Goal: Navigation & Orientation: Find specific page/section

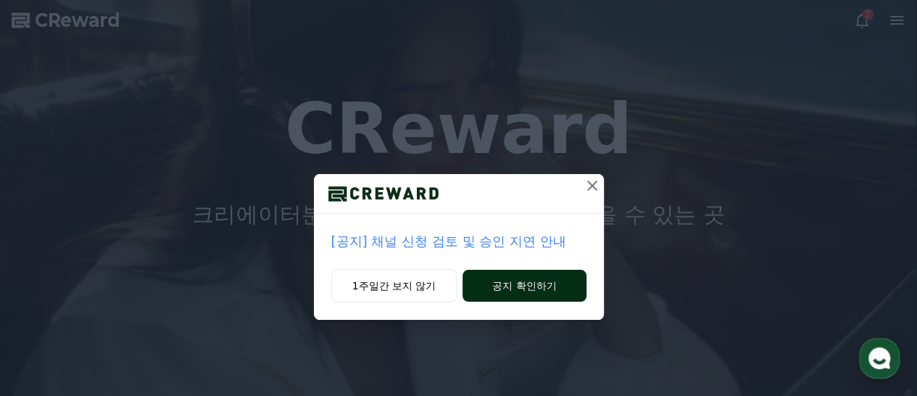
click at [526, 286] on button "공지 확인하기" at bounding box center [524, 286] width 123 height 32
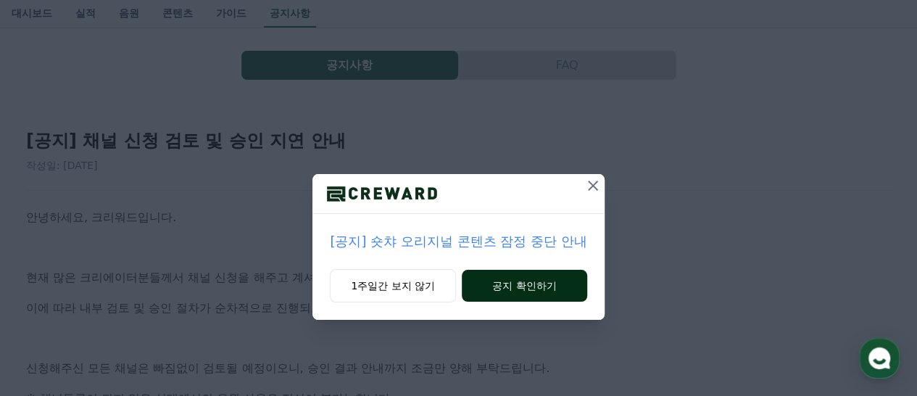
click at [531, 289] on button "공지 확인하기" at bounding box center [524, 286] width 125 height 32
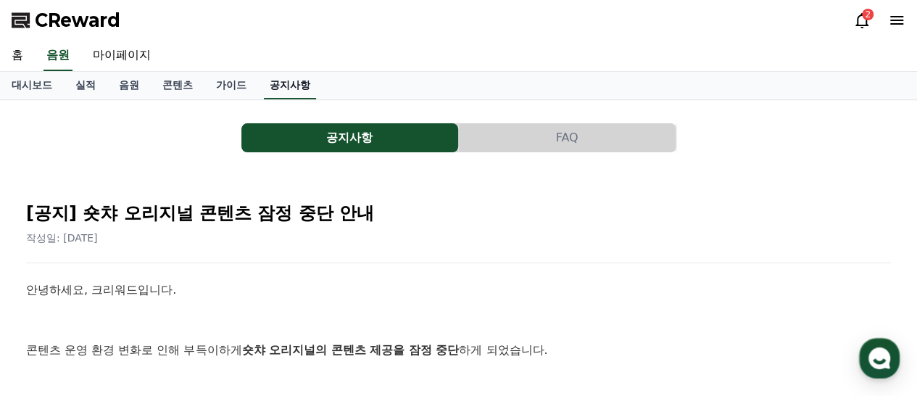
click at [299, 86] on link "공지사항" at bounding box center [290, 86] width 52 height 28
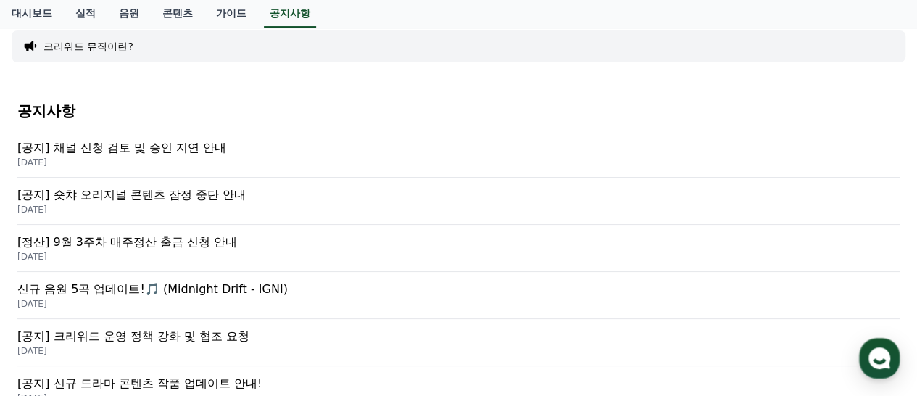
scroll to position [218, 0]
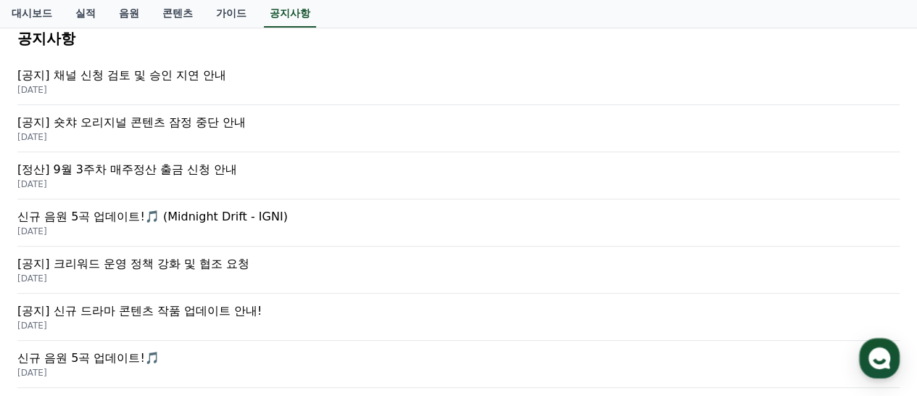
click at [181, 307] on p "[공지] 신규 드라마 콘텐츠 작품 업데이트 안내!" at bounding box center [458, 310] width 883 height 17
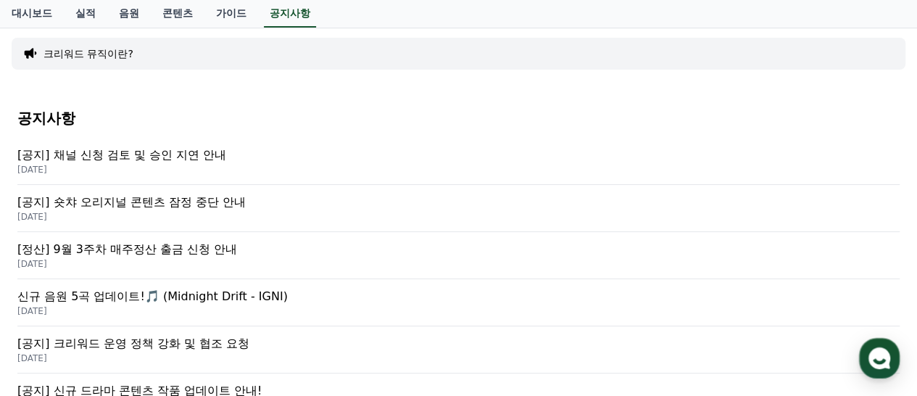
scroll to position [73, 0]
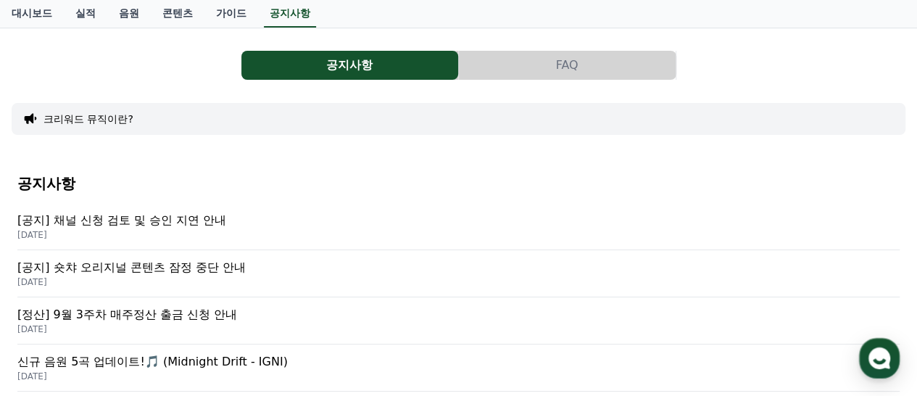
click at [129, 220] on p "[공지] 채널 신청 검토 및 승인 지연 안내" at bounding box center [458, 220] width 883 height 17
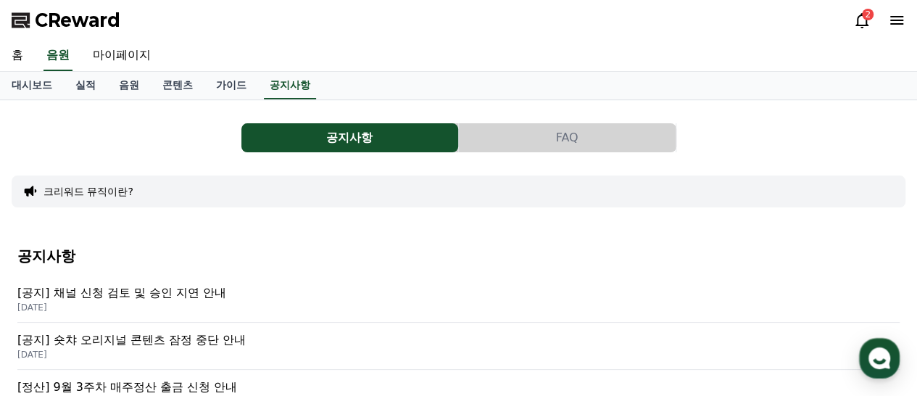
drag, startPoint x: 70, startPoint y: 22, endPoint x: 86, endPoint y: 24, distance: 16.0
click at [70, 22] on span "CReward" at bounding box center [78, 20] width 86 height 23
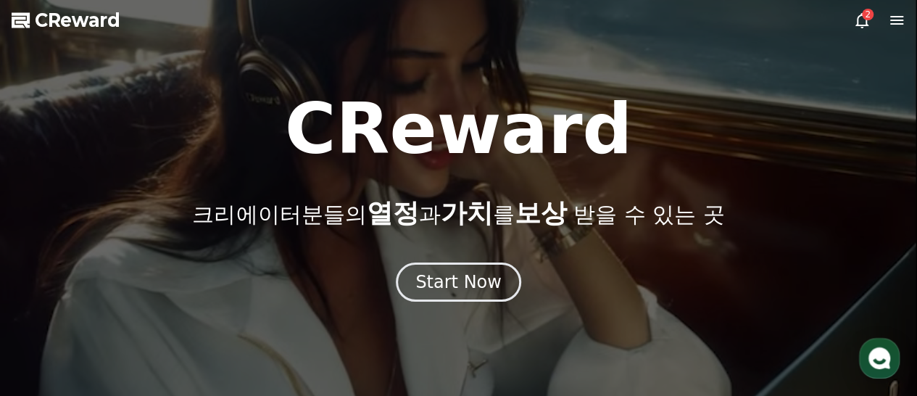
click at [75, 22] on span "CReward" at bounding box center [78, 20] width 86 height 23
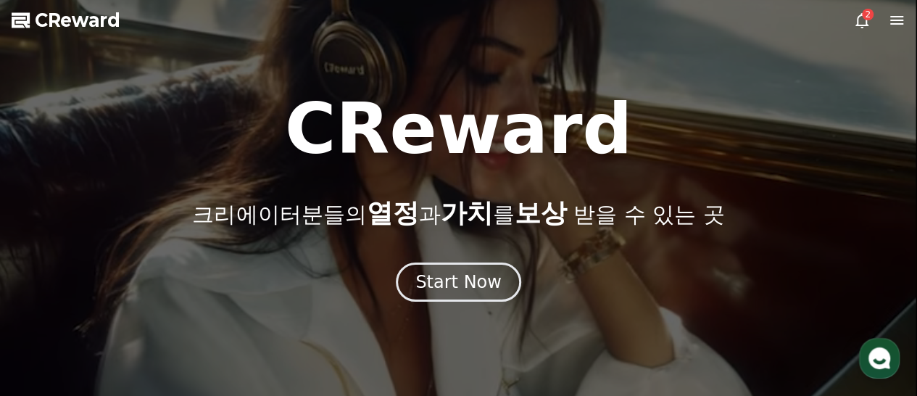
click at [891, 20] on icon at bounding box center [897, 20] width 13 height 9
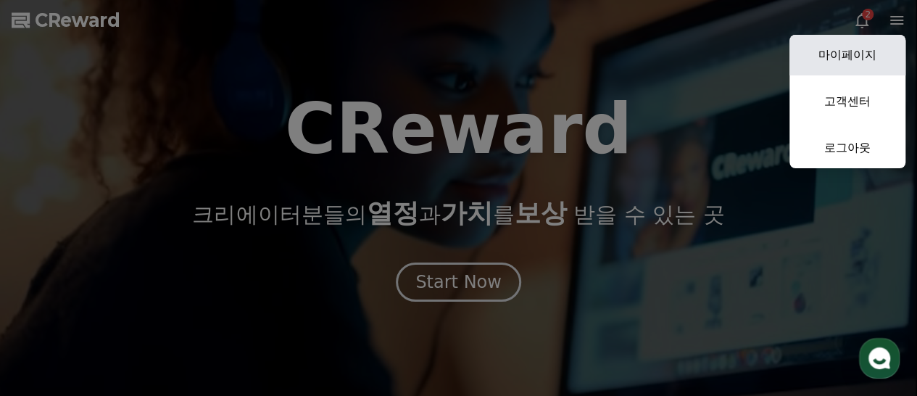
click at [863, 54] on link "마이페이지" at bounding box center [848, 55] width 116 height 41
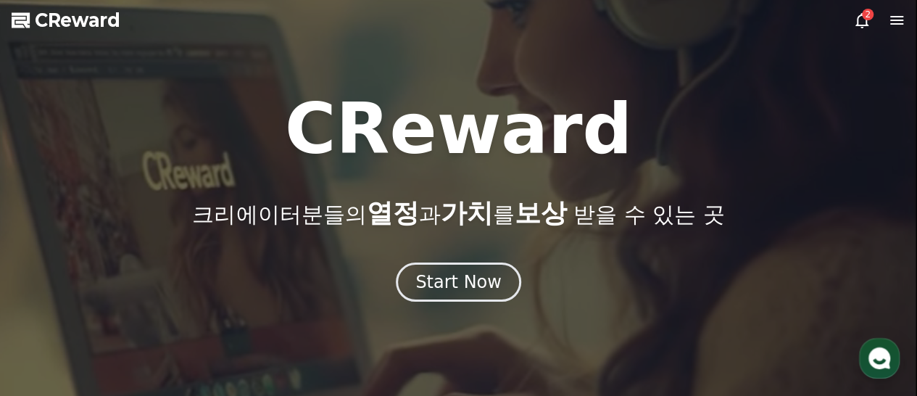
select select "**********"
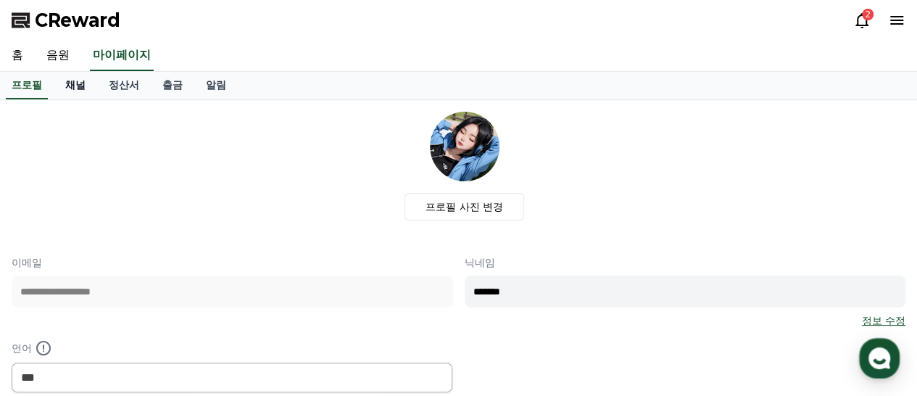
click at [77, 92] on link "채널" at bounding box center [76, 86] width 44 height 28
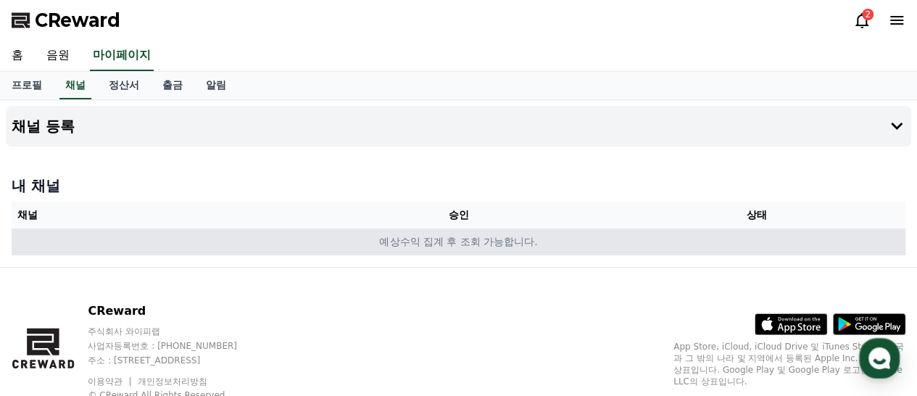
click at [450, 239] on td "예상수익 집계 후 조회 가능합니다." at bounding box center [459, 241] width 894 height 27
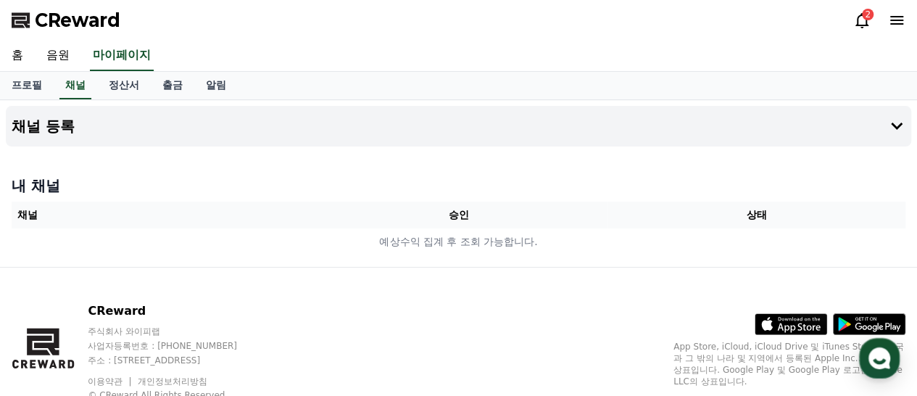
click at [463, 215] on th "승인" at bounding box center [459, 215] width 298 height 27
click at [38, 218] on th "채널" at bounding box center [161, 215] width 298 height 27
click at [34, 186] on h4 "내 채널" at bounding box center [459, 186] width 894 height 20
click at [54, 130] on h4 "채널 등록" at bounding box center [43, 126] width 63 height 16
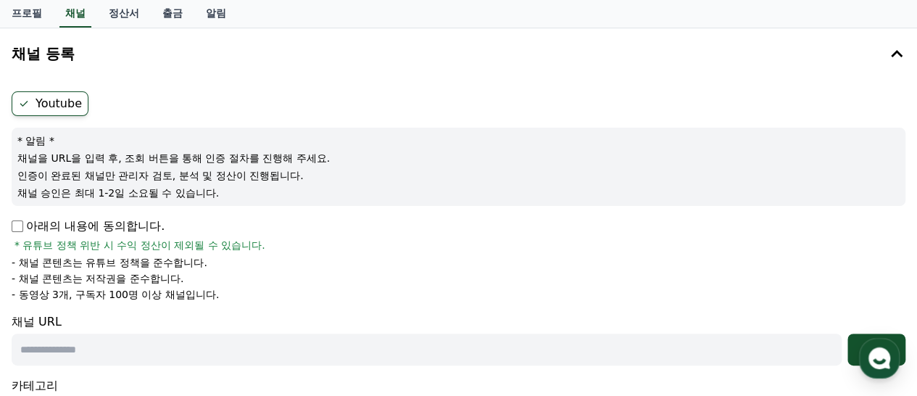
scroll to position [145, 0]
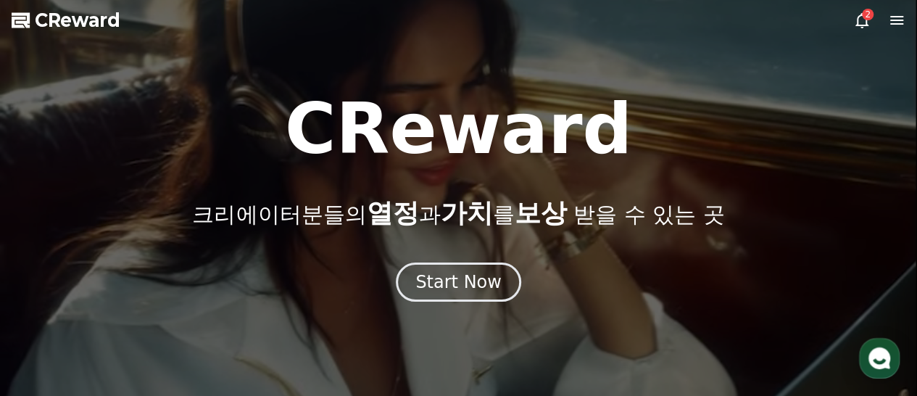
click at [891, 22] on icon at bounding box center [896, 20] width 17 height 17
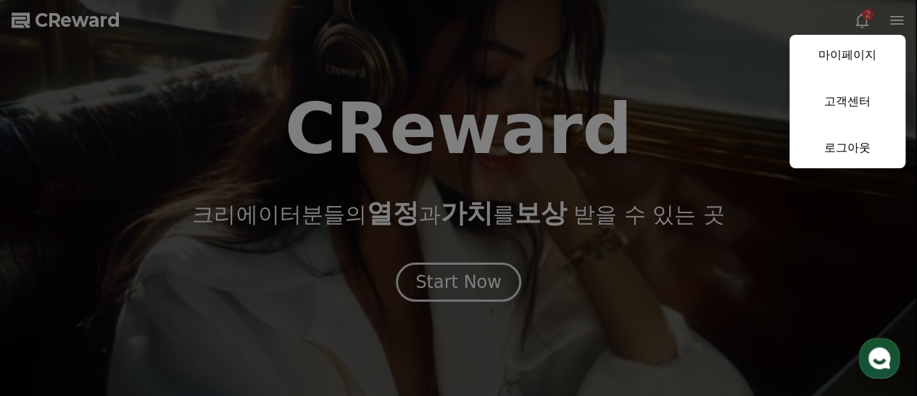
click at [448, 73] on button "close" at bounding box center [458, 198] width 917 height 396
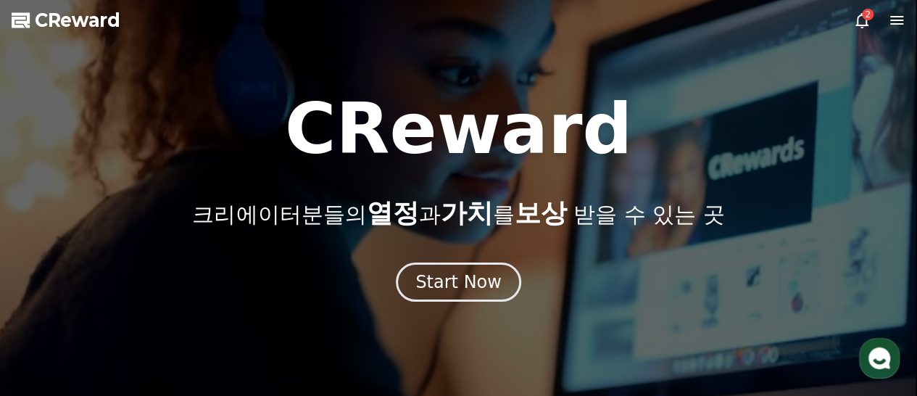
click at [71, 22] on span "CReward" at bounding box center [78, 20] width 86 height 23
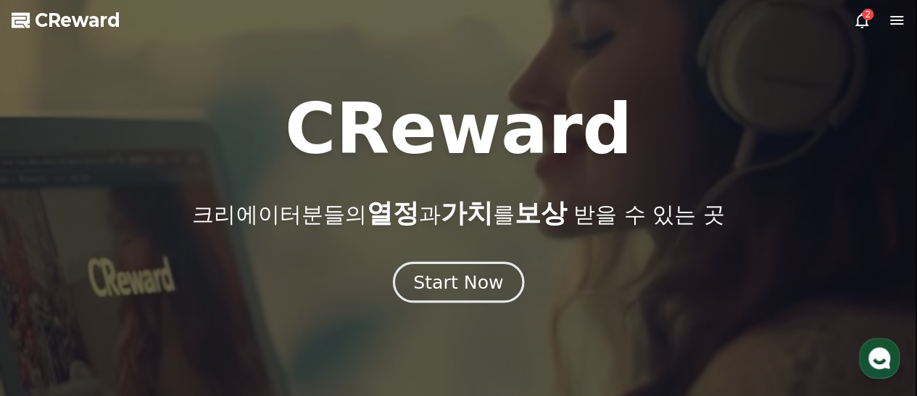
click at [471, 289] on div "Start Now" at bounding box center [458, 282] width 90 height 25
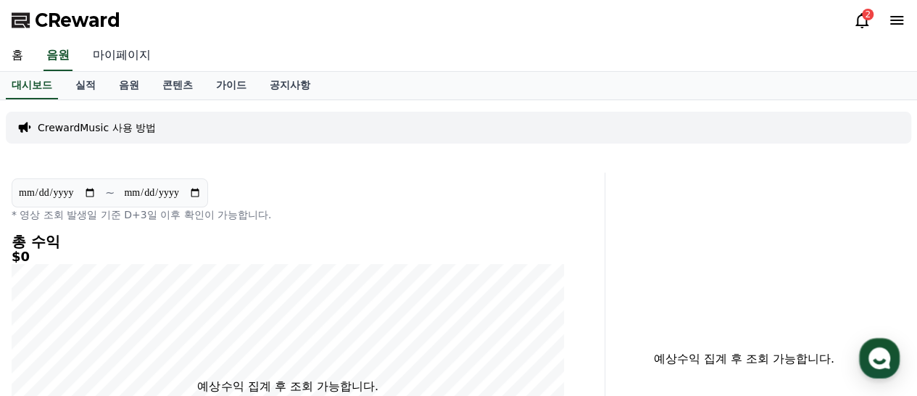
click at [111, 57] on link "마이페이지" at bounding box center [121, 56] width 81 height 30
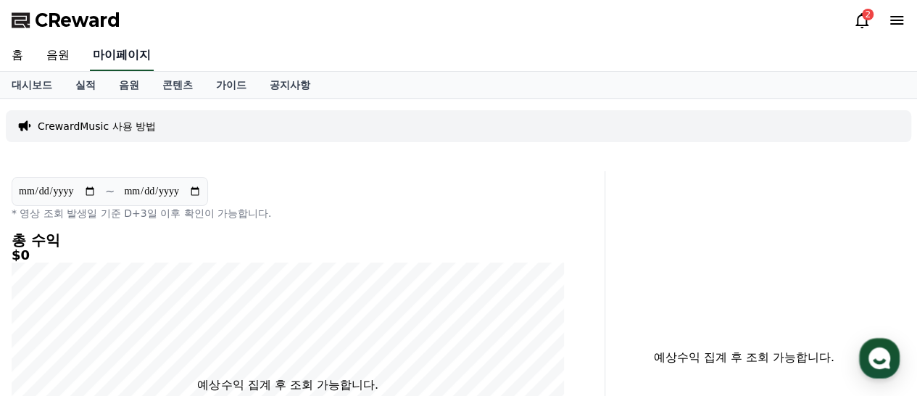
select select "**********"
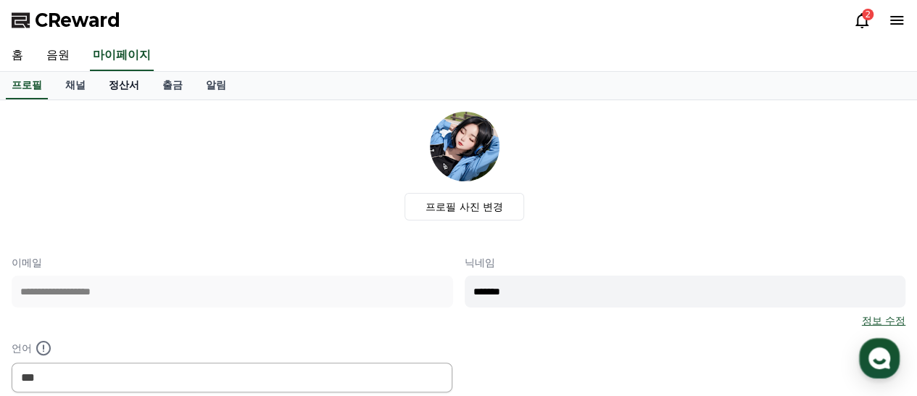
click at [121, 87] on link "정산서" at bounding box center [124, 86] width 54 height 28
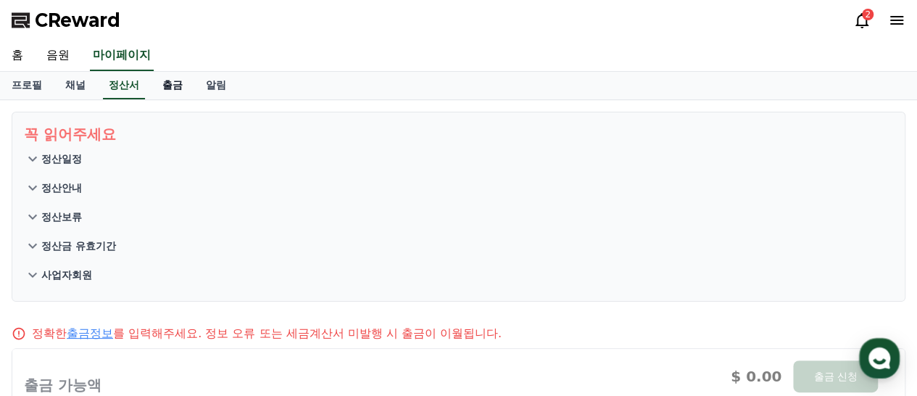
click at [176, 83] on link "출금" at bounding box center [173, 86] width 44 height 28
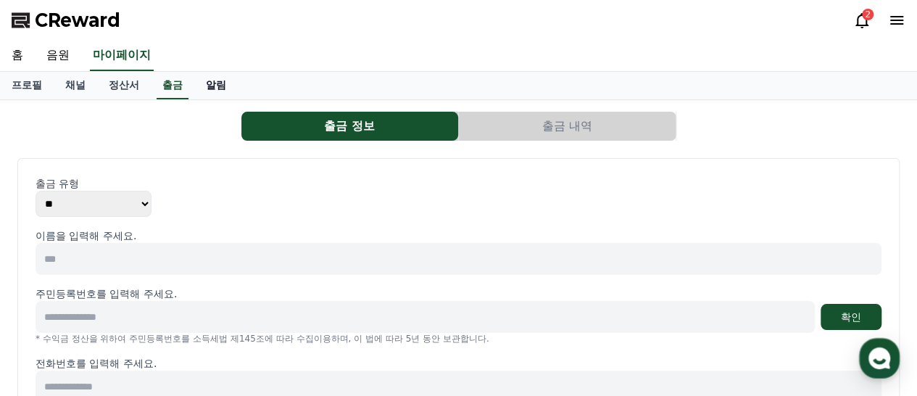
click at [225, 78] on link "알림" at bounding box center [216, 86] width 44 height 28
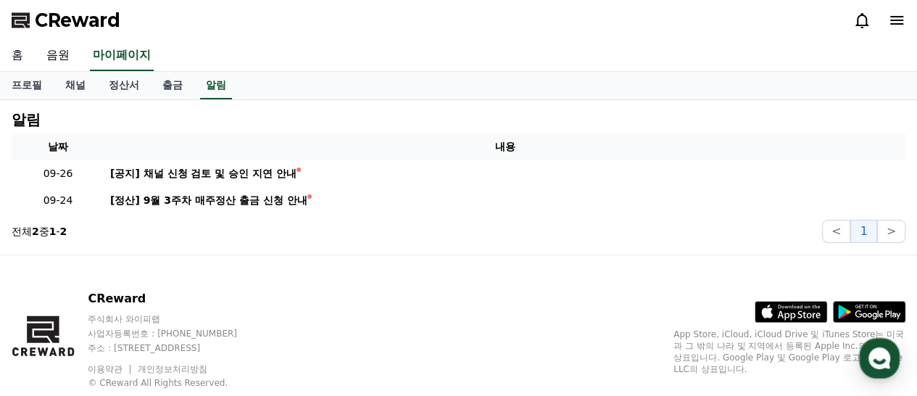
click at [19, 54] on link "홈" at bounding box center [17, 56] width 35 height 30
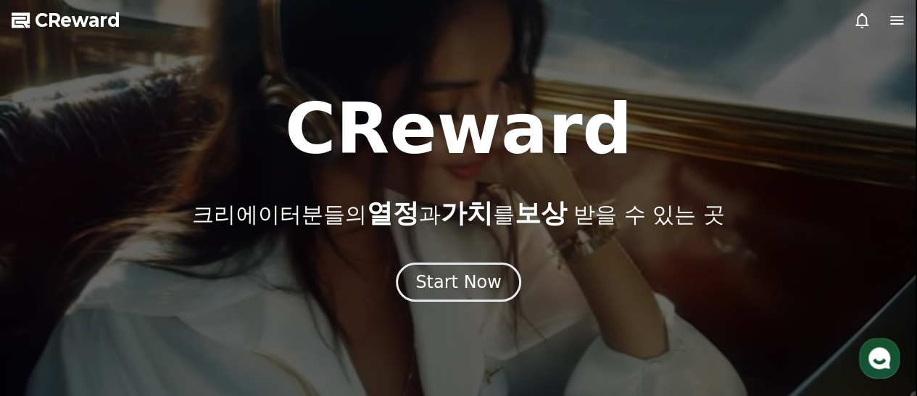
click at [893, 19] on icon at bounding box center [896, 20] width 17 height 17
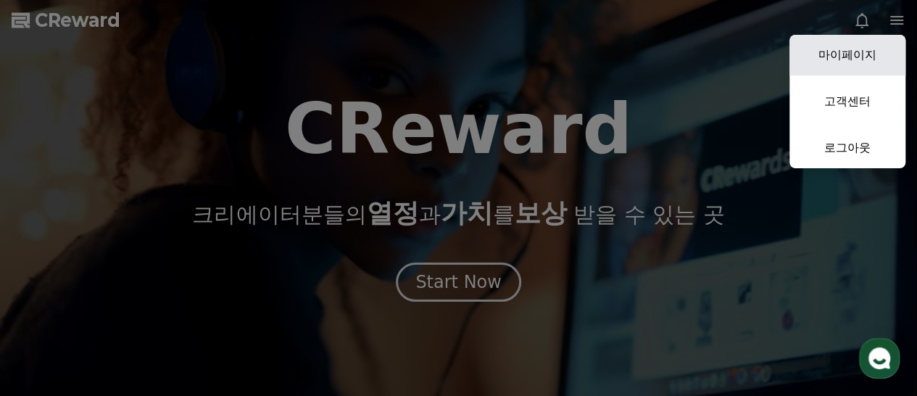
click at [857, 56] on link "마이페이지" at bounding box center [848, 55] width 116 height 41
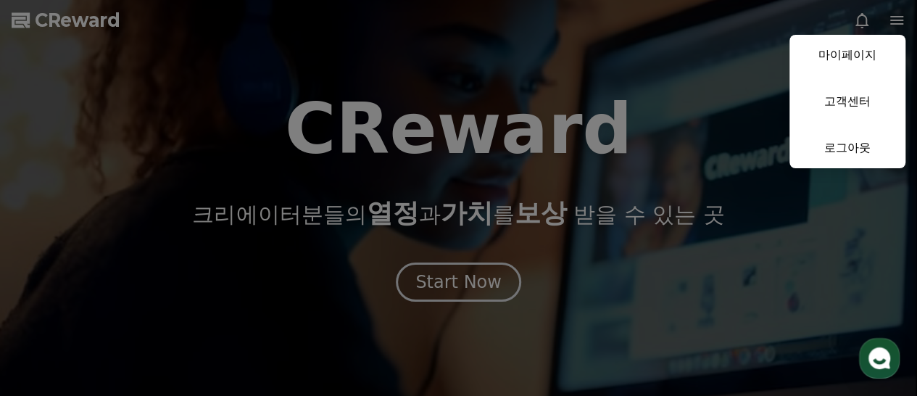
select select "**********"
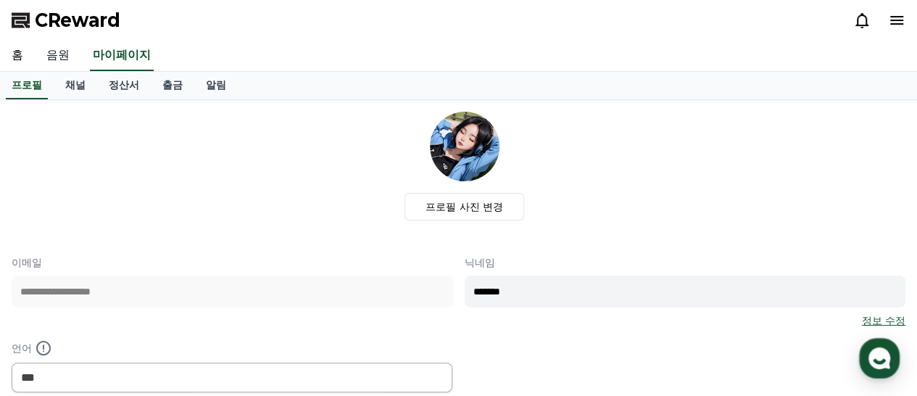
click at [57, 59] on link "음원" at bounding box center [58, 56] width 46 height 30
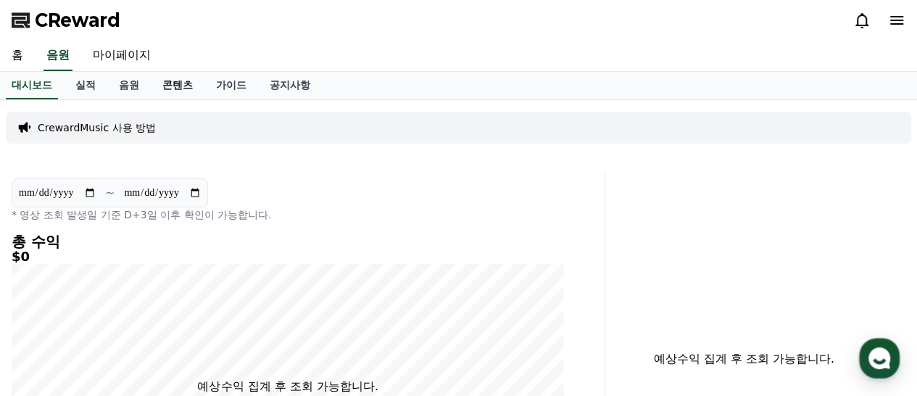
click at [176, 83] on link "콘텐츠" at bounding box center [178, 86] width 54 height 28
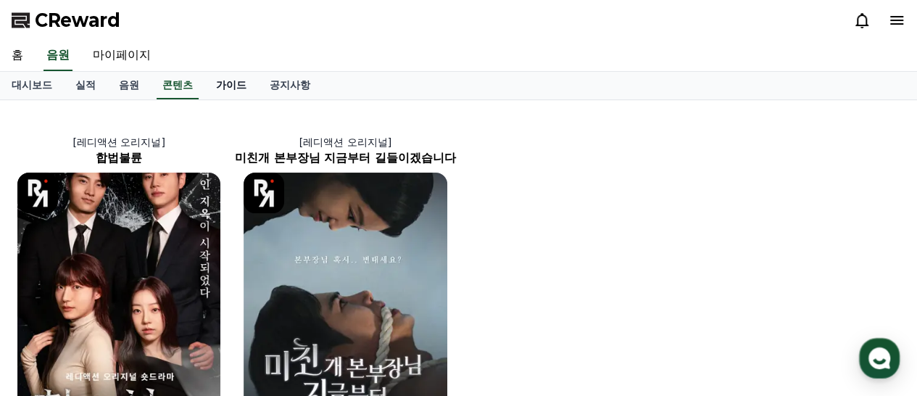
click at [232, 86] on link "가이드" at bounding box center [232, 86] width 54 height 28
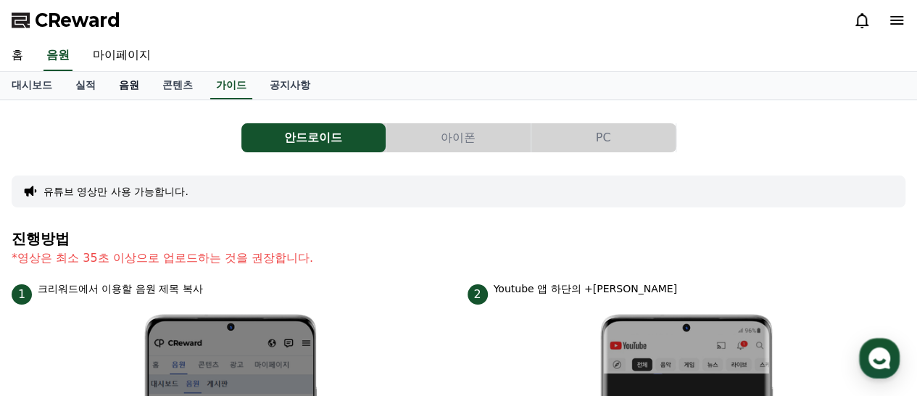
click at [122, 85] on link "음원" at bounding box center [129, 86] width 44 height 28
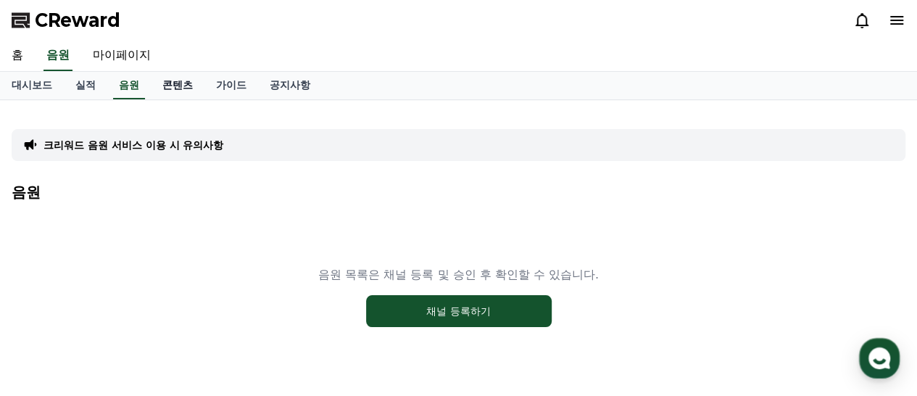
click at [189, 80] on link "콘텐츠" at bounding box center [178, 86] width 54 height 28
